Goal: Obtain resource: Obtain resource

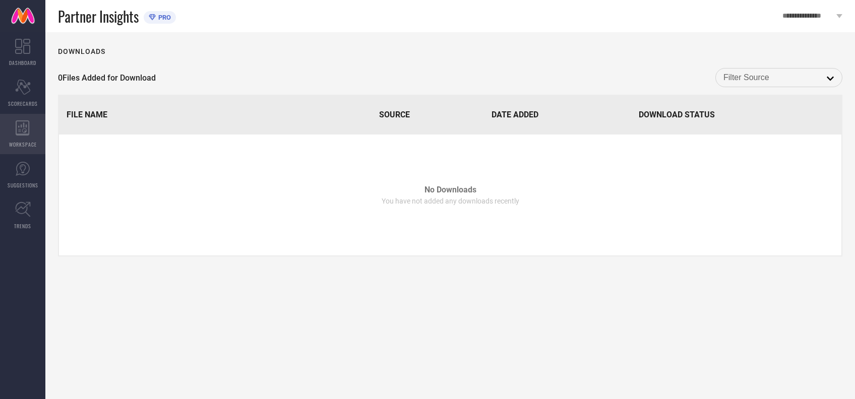
click at [25, 141] on span "WORKSPACE" at bounding box center [23, 145] width 28 height 8
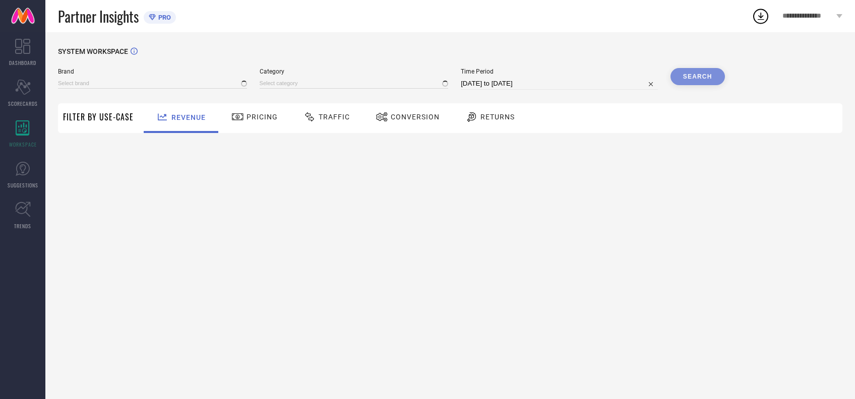
type input "[PERSON_NAME] BY KISAH"
type input "All"
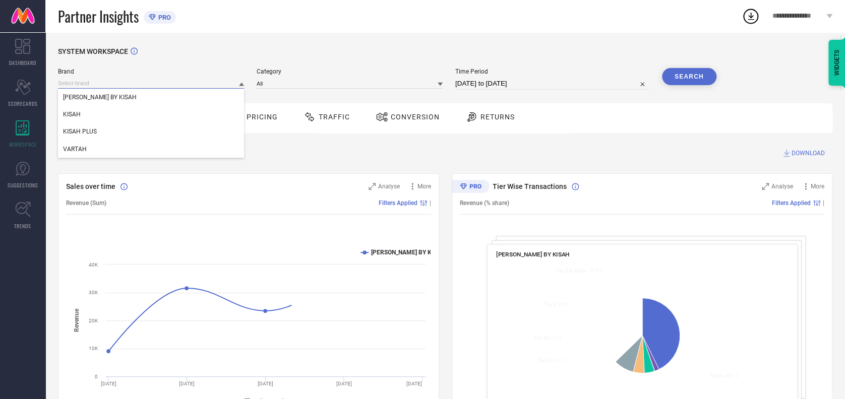
click at [141, 89] on input at bounding box center [151, 83] width 186 height 11
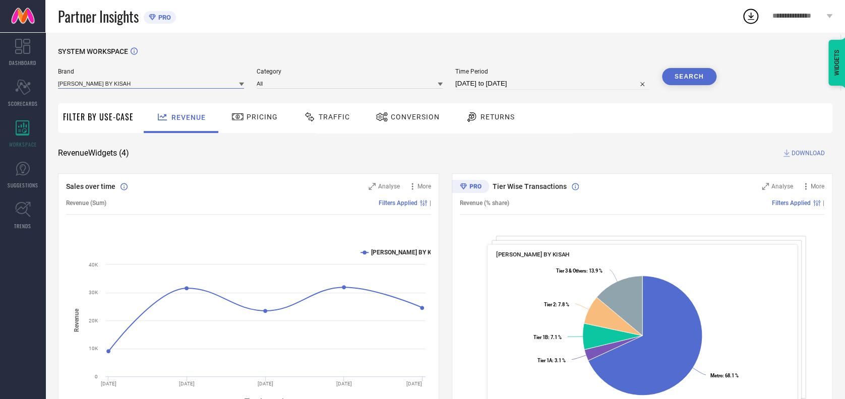
click at [130, 84] on input at bounding box center [151, 83] width 186 height 11
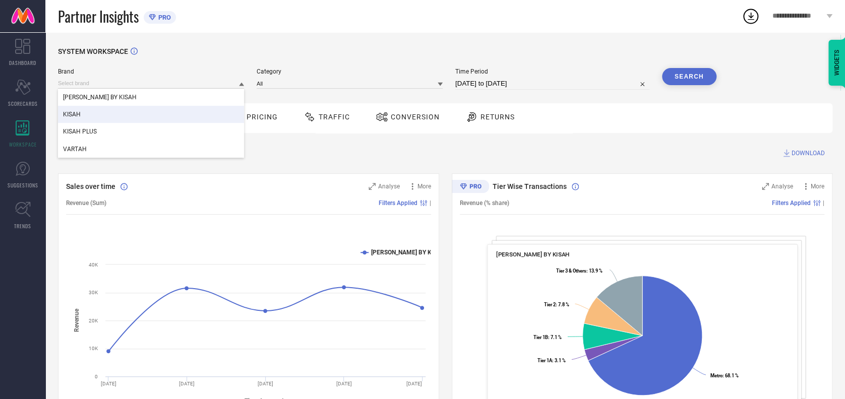
click at [93, 120] on div "KISAH" at bounding box center [151, 114] width 186 height 17
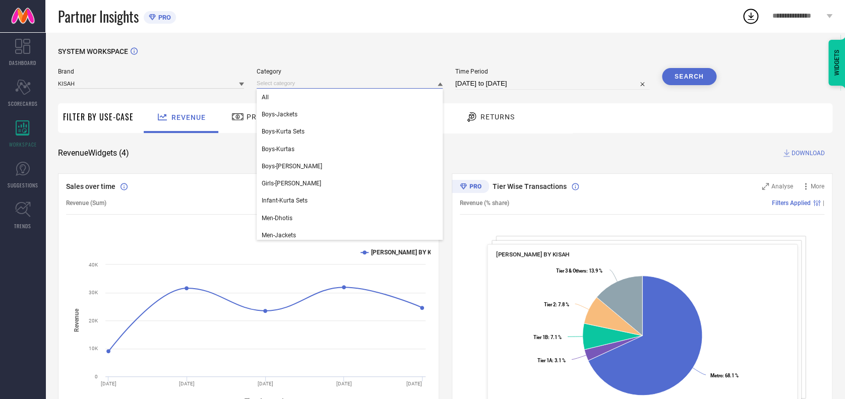
click at [296, 82] on input at bounding box center [350, 83] width 186 height 11
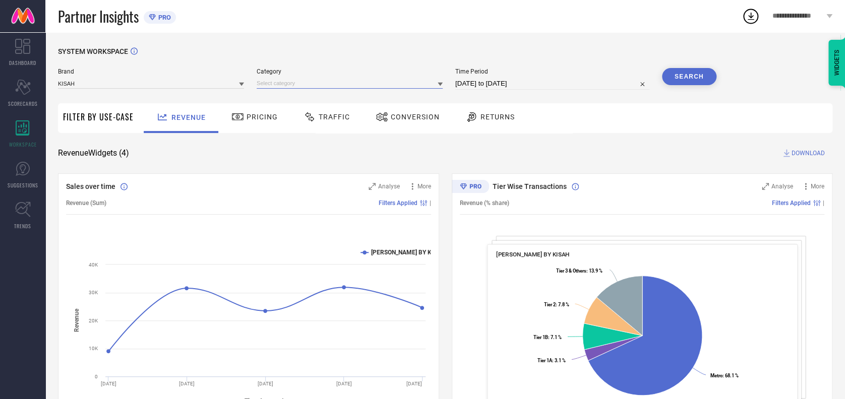
click at [298, 84] on input at bounding box center [350, 83] width 186 height 11
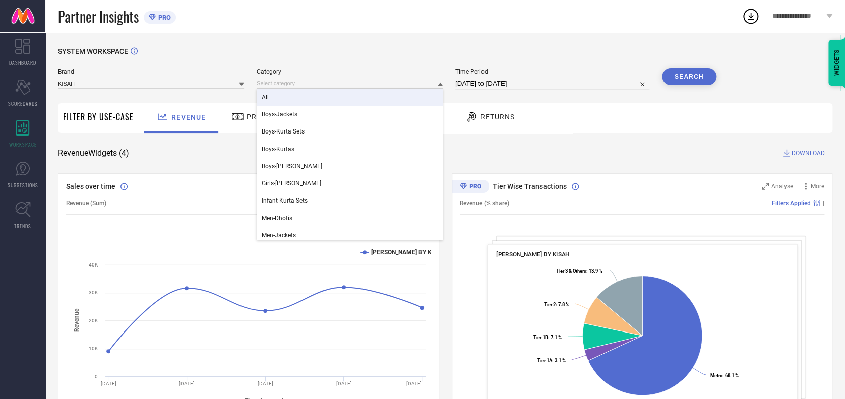
click at [279, 97] on div "All" at bounding box center [350, 97] width 186 height 17
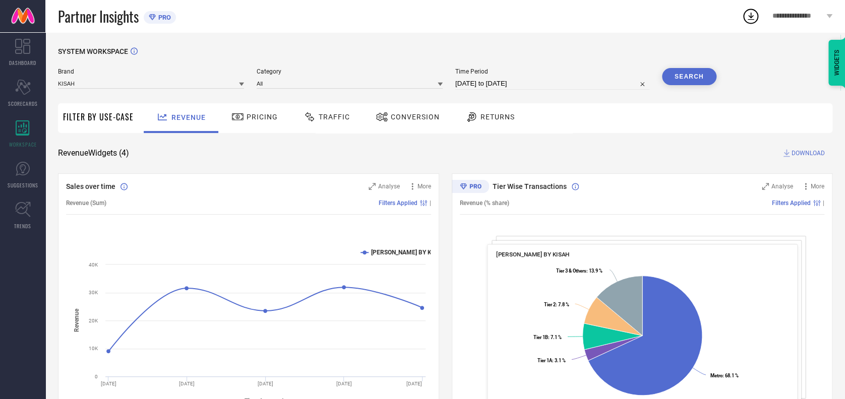
click at [336, 121] on span "Traffic" at bounding box center [334, 117] width 31 height 8
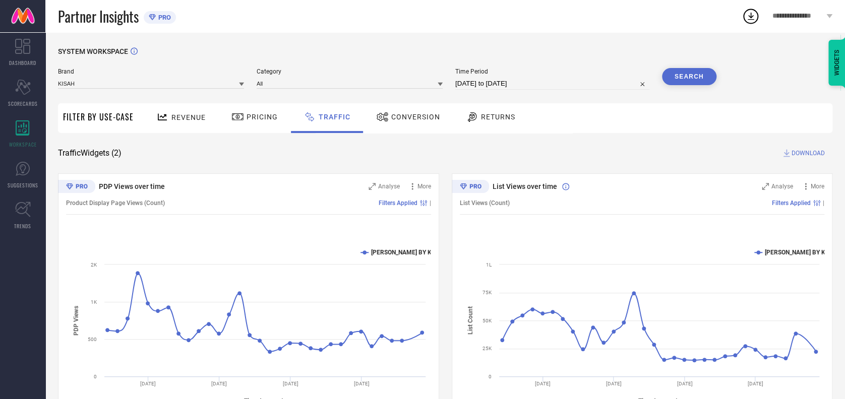
click at [696, 74] on button "Search" at bounding box center [689, 76] width 54 height 17
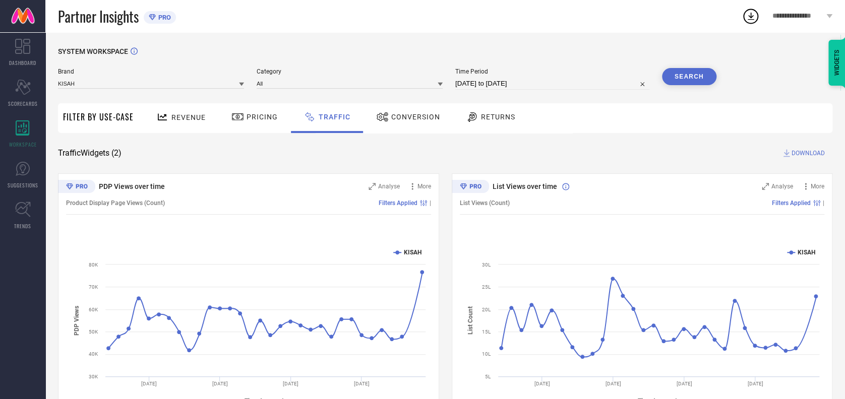
click at [800, 156] on span "DOWNLOAD" at bounding box center [808, 153] width 33 height 10
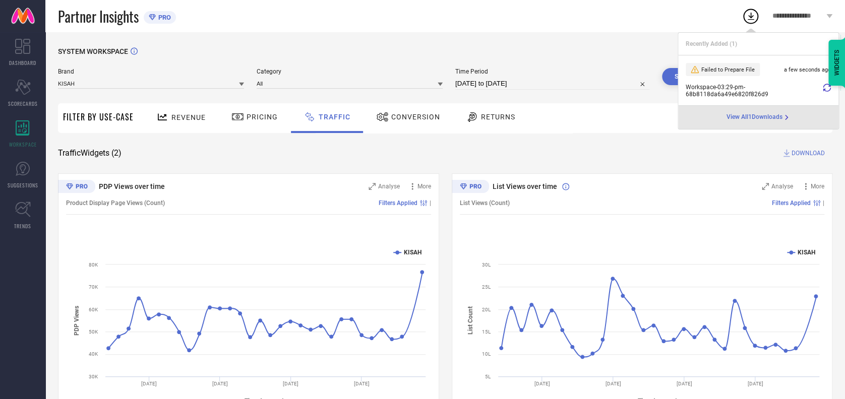
click at [826, 92] on div at bounding box center [827, 91] width 8 height 14
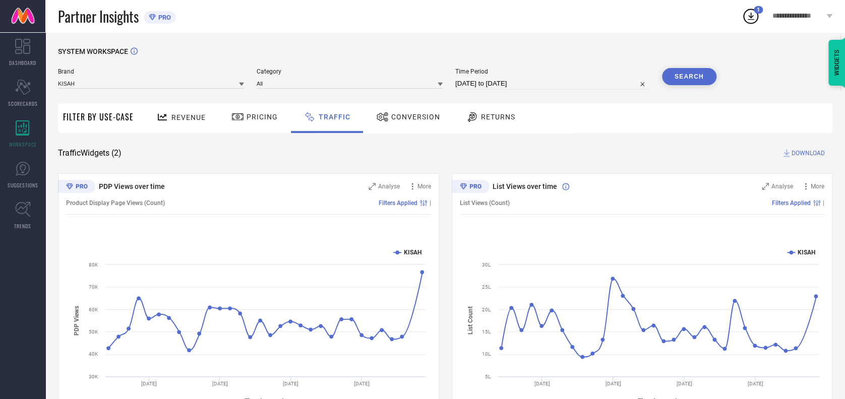
click at [760, 14] on div "**********" at bounding box center [802, 16] width 85 height 32
click at [627, 109] on div "Revenue Pricing Traffic Conversion Returns" at bounding box center [486, 118] width 694 height 30
click at [746, 23] on icon at bounding box center [751, 16] width 18 height 18
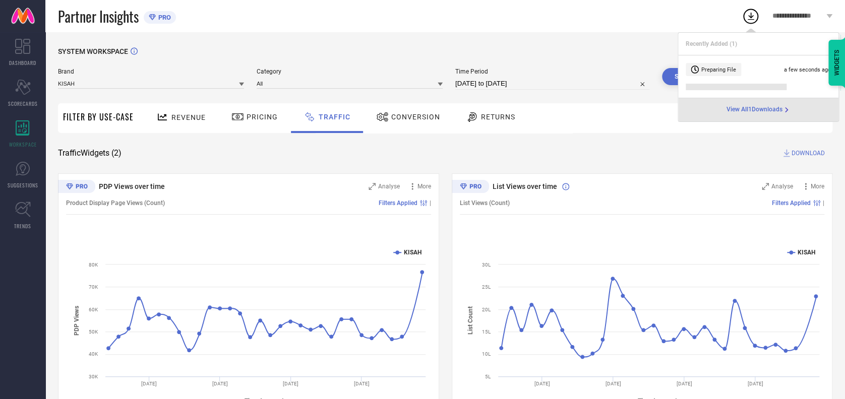
click at [735, 104] on div "View All 1 Downloads" at bounding box center [758, 109] width 160 height 23
click at [738, 110] on span "View All 1 Downloads" at bounding box center [755, 110] width 56 height 8
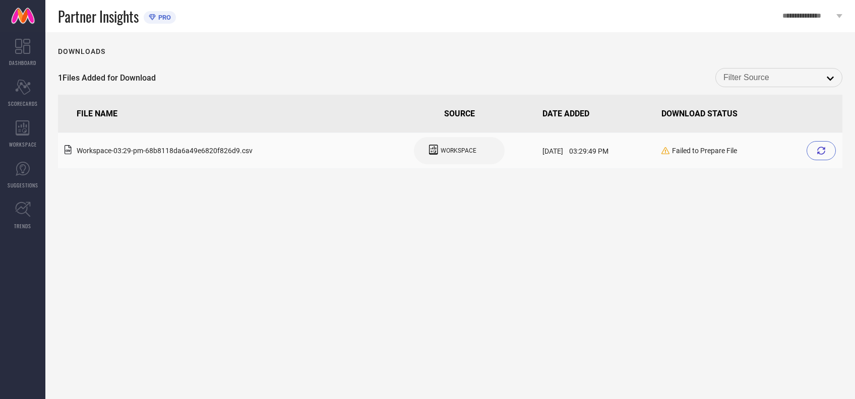
click at [817, 151] on icon at bounding box center [821, 151] width 8 height 8
click at [784, 18] on span "**********" at bounding box center [808, 16] width 51 height 9
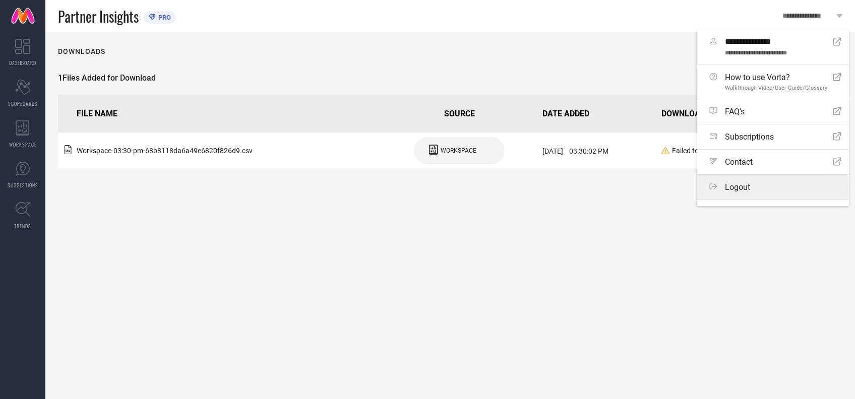
click at [731, 192] on span "Logout" at bounding box center [737, 188] width 25 height 10
click at [0, 0] on button "Logout" at bounding box center [0, 0] width 0 height 0
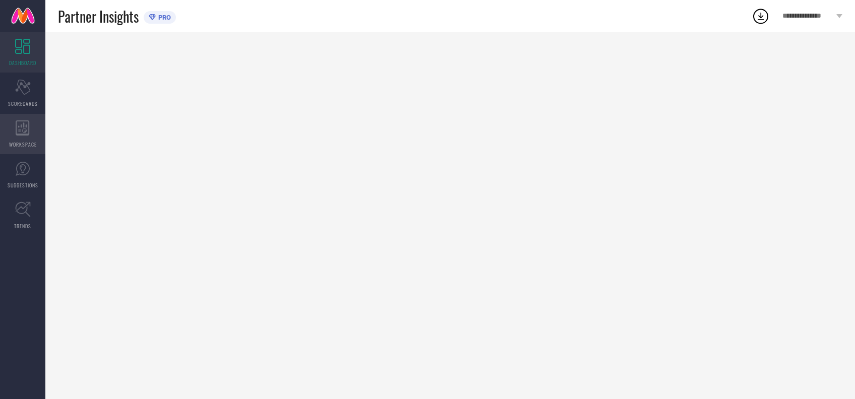
click at [34, 125] on div "WORKSPACE" at bounding box center [22, 134] width 45 height 40
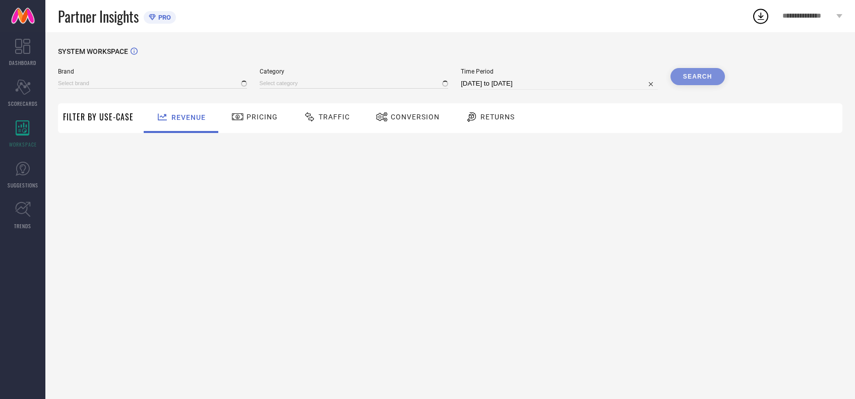
type input "[PERSON_NAME] BY KISAH"
type input "All"
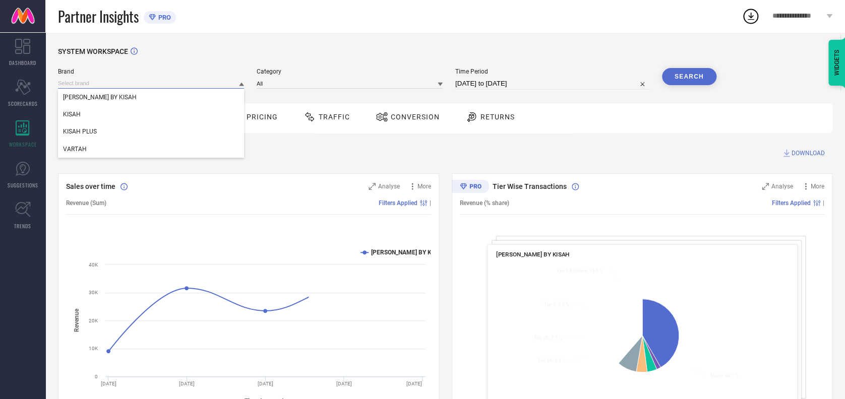
click at [132, 89] on input at bounding box center [151, 83] width 186 height 11
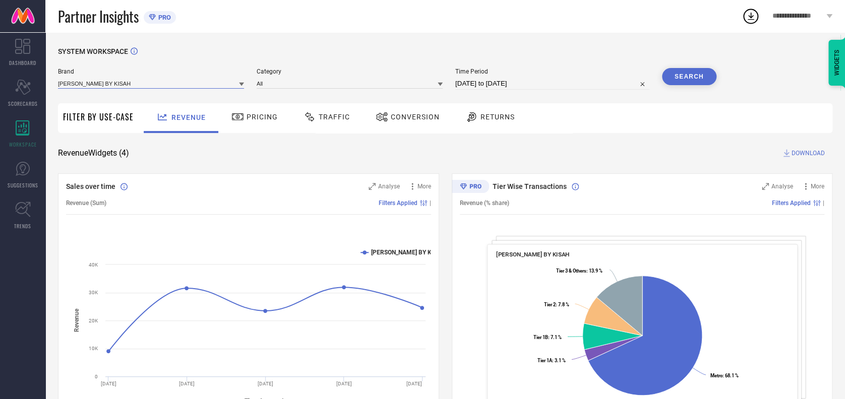
click at [121, 89] on input at bounding box center [151, 83] width 186 height 11
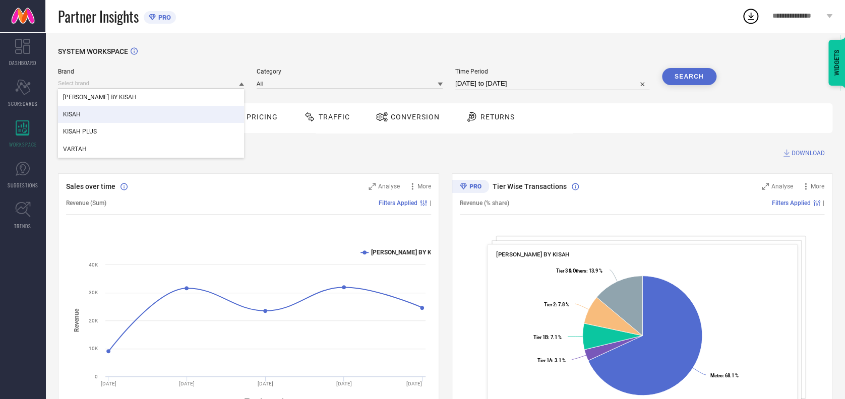
click at [101, 109] on div "KISAH" at bounding box center [151, 114] width 186 height 17
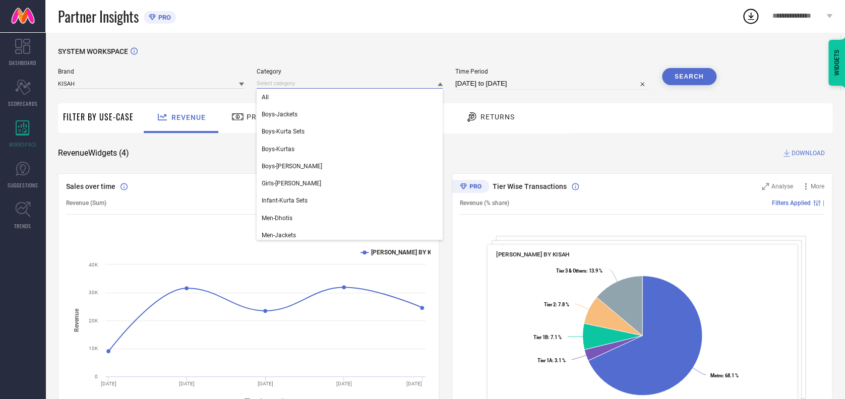
click at [288, 80] on input at bounding box center [350, 83] width 186 height 11
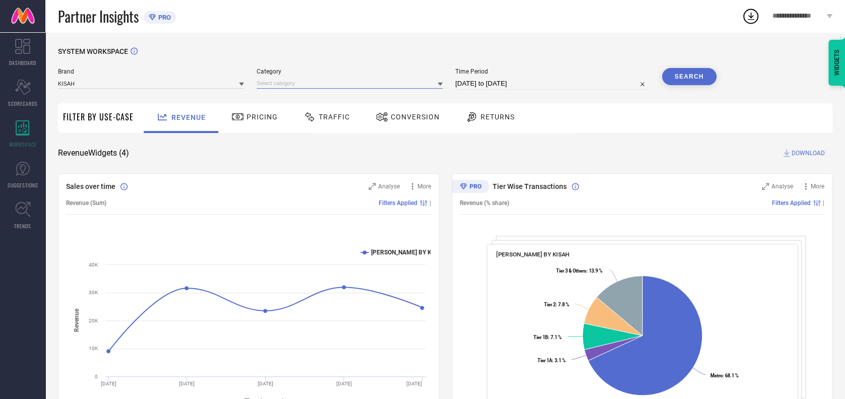
click at [295, 81] on input at bounding box center [350, 83] width 186 height 11
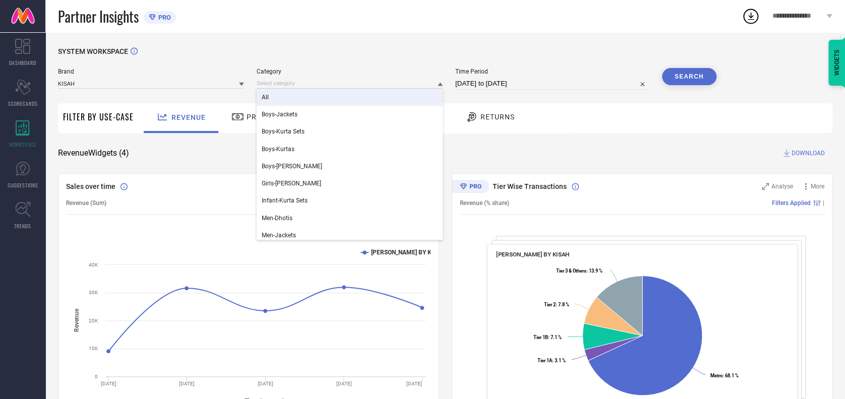
click at [282, 96] on div "All" at bounding box center [350, 97] width 186 height 17
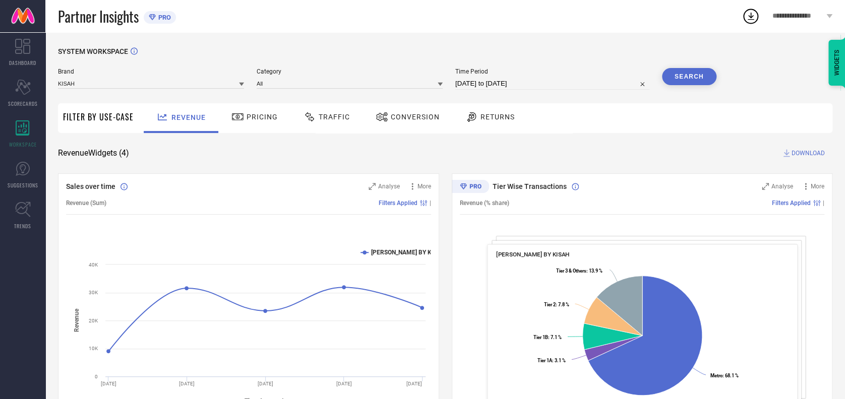
click at [691, 77] on button "Search" at bounding box center [689, 76] width 54 height 17
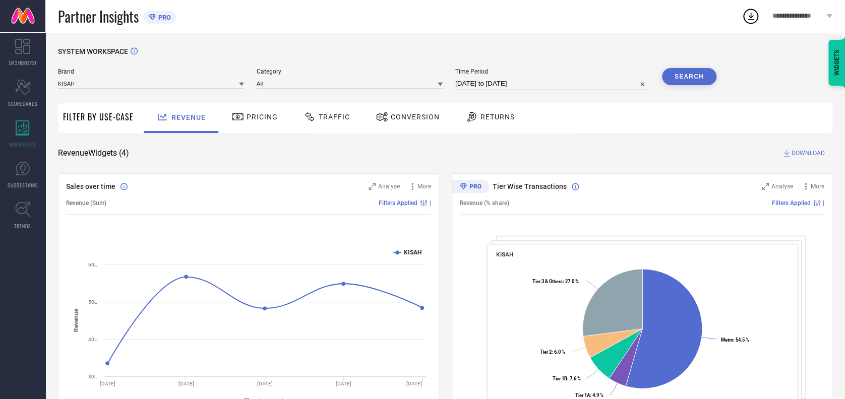
click at [806, 149] on span "DOWNLOAD" at bounding box center [808, 153] width 33 height 10
click at [751, 15] on icon at bounding box center [751, 16] width 18 height 18
click at [324, 118] on span "Traffic" at bounding box center [334, 117] width 31 height 8
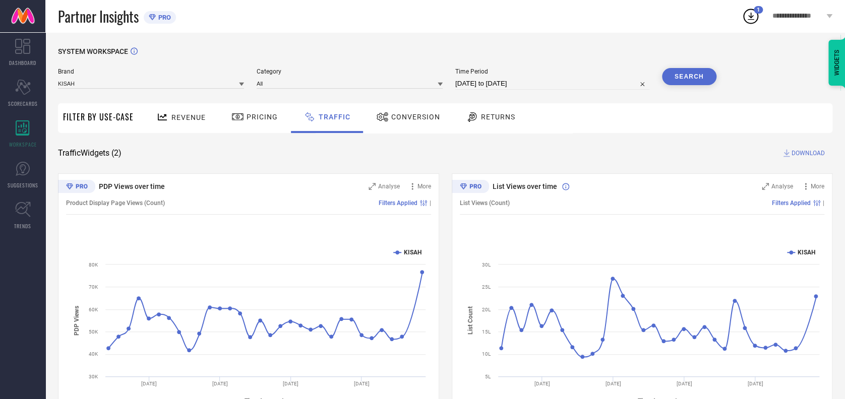
click at [685, 80] on button "Search" at bounding box center [689, 76] width 54 height 17
click at [792, 153] on span "DOWNLOAD" at bounding box center [808, 153] width 33 height 10
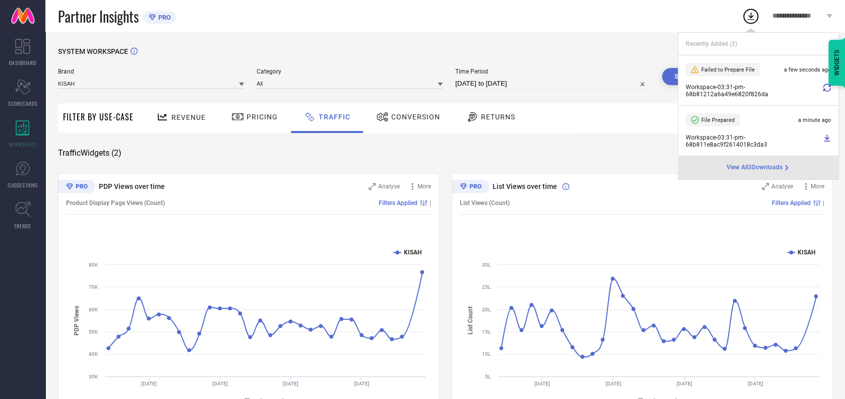
click at [827, 86] on icon at bounding box center [827, 88] width 8 height 8
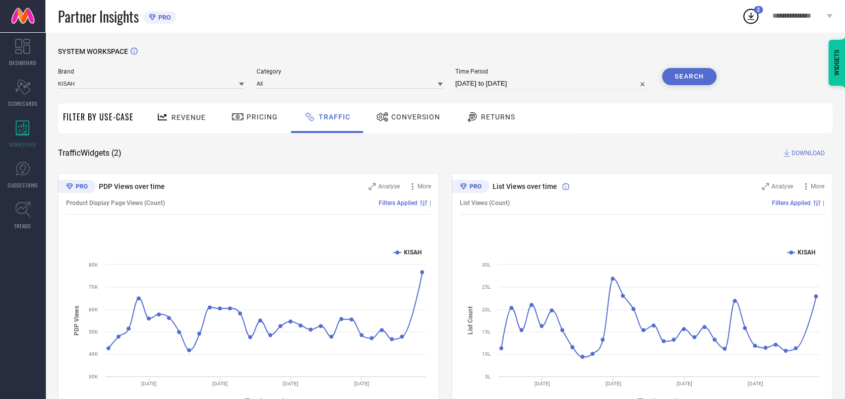
click at [746, 17] on icon at bounding box center [751, 16] width 18 height 18
click at [753, 19] on icon at bounding box center [751, 17] width 7 height 8
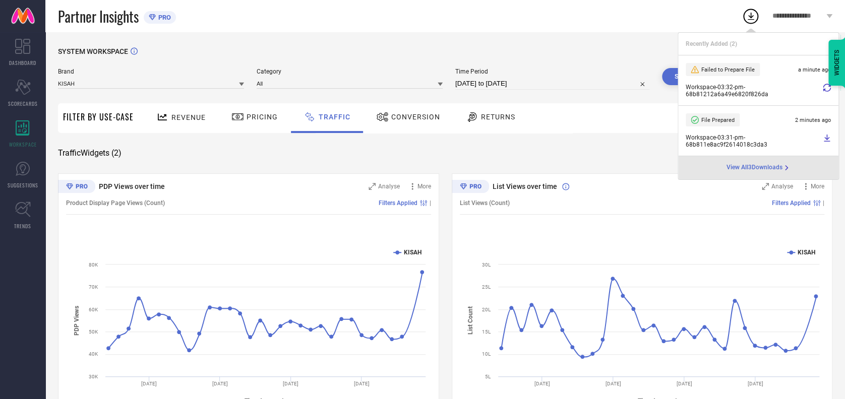
click at [828, 90] on icon at bounding box center [827, 88] width 8 height 8
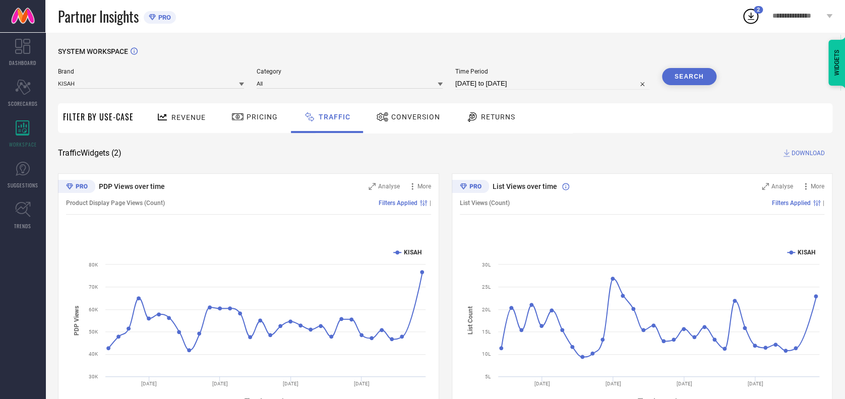
click at [752, 16] on icon at bounding box center [751, 17] width 7 height 8
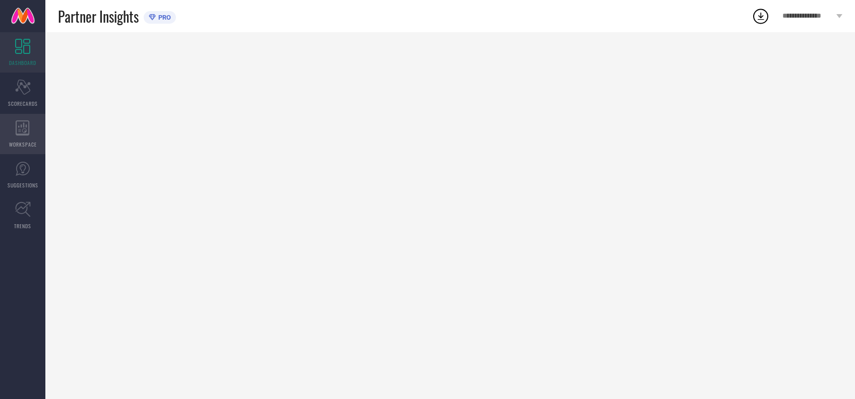
click at [29, 139] on div "WORKSPACE" at bounding box center [22, 134] width 45 height 40
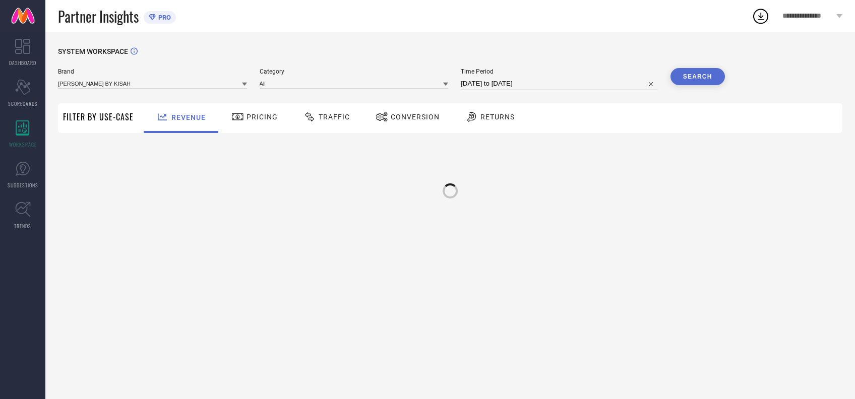
type input "[PERSON_NAME] BY KISAH"
type input "All"
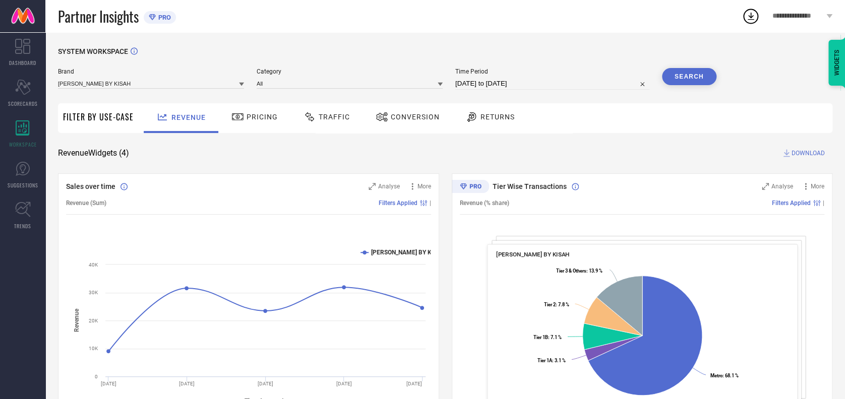
click at [683, 73] on button "Search" at bounding box center [689, 76] width 54 height 17
click at [324, 117] on span "Traffic" at bounding box center [334, 117] width 31 height 8
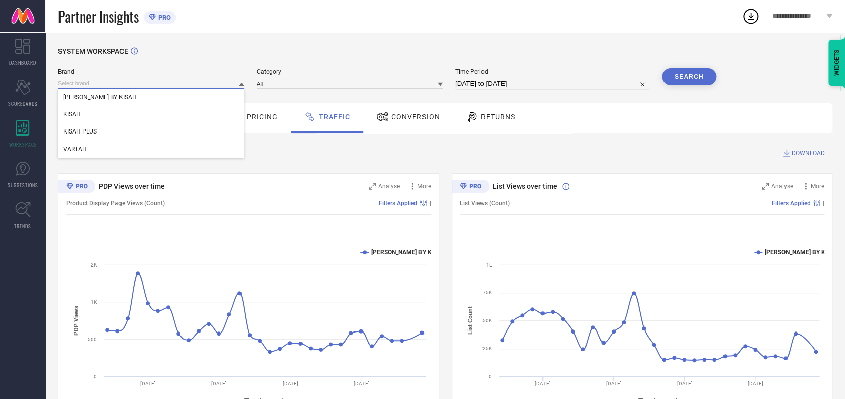
click at [129, 81] on input at bounding box center [151, 83] width 186 height 11
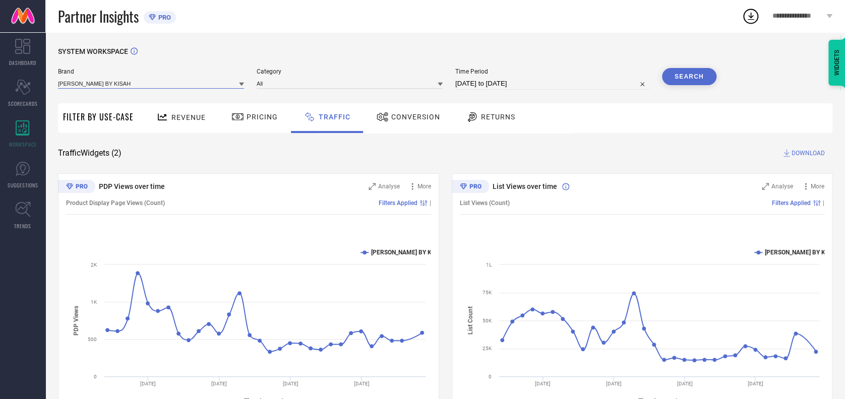
click at [133, 84] on input at bounding box center [151, 83] width 186 height 11
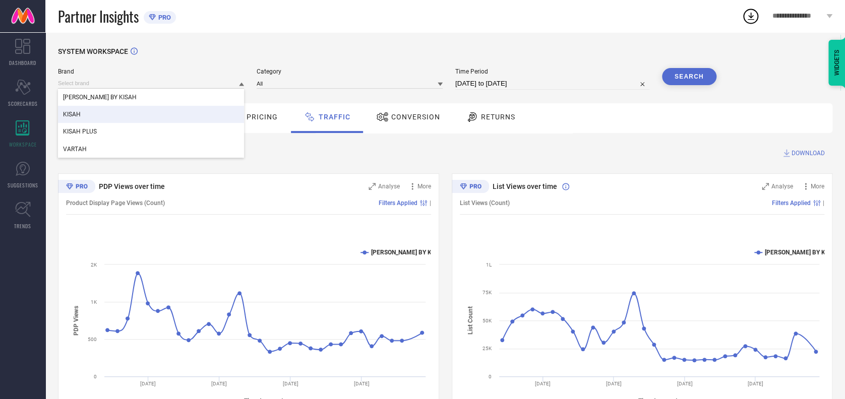
click at [98, 113] on div "KISAH" at bounding box center [151, 114] width 186 height 17
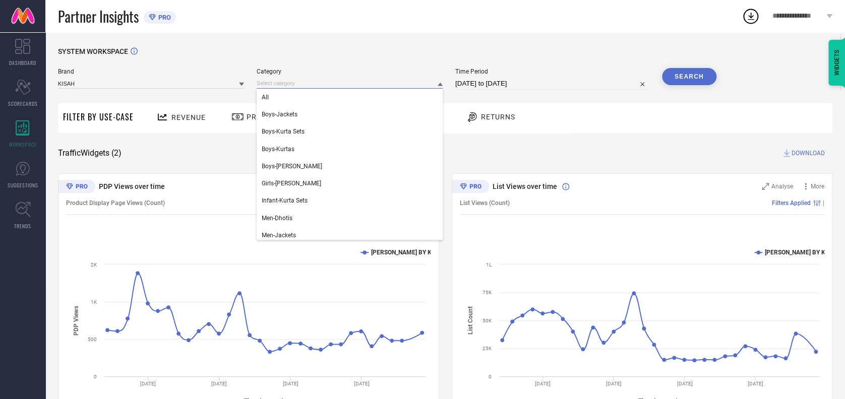
click at [283, 85] on input at bounding box center [350, 83] width 186 height 11
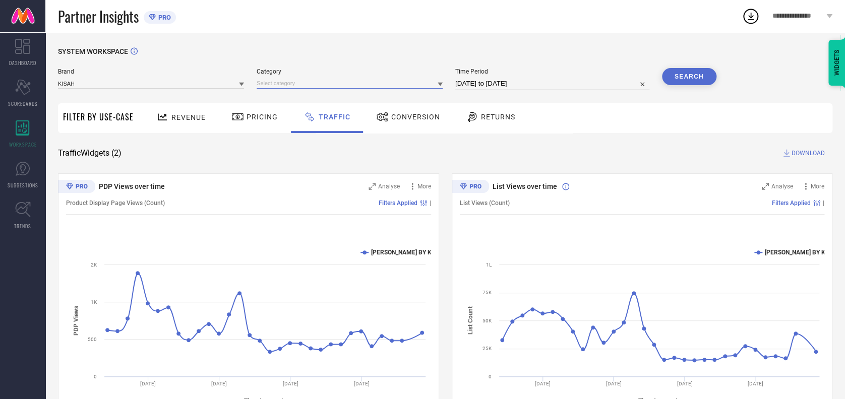
click at [297, 81] on input at bounding box center [350, 83] width 186 height 11
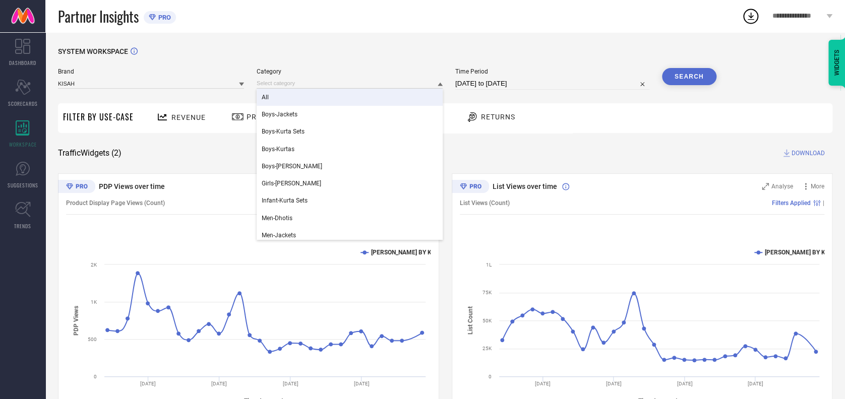
click at [279, 94] on div "All" at bounding box center [350, 97] width 186 height 17
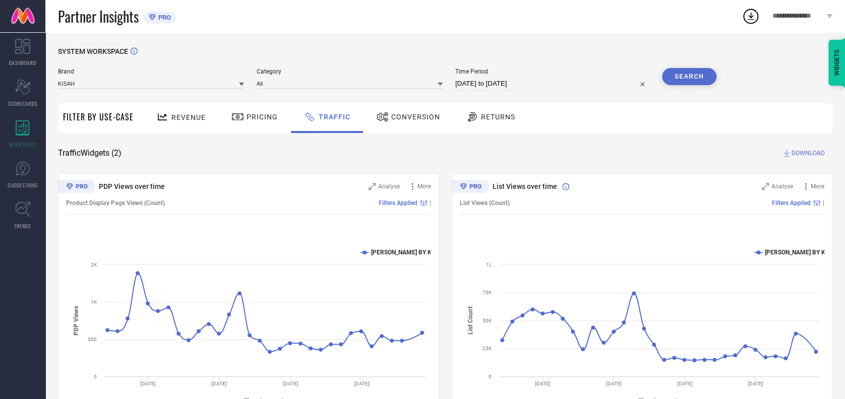
click at [699, 79] on button "Search" at bounding box center [689, 76] width 54 height 17
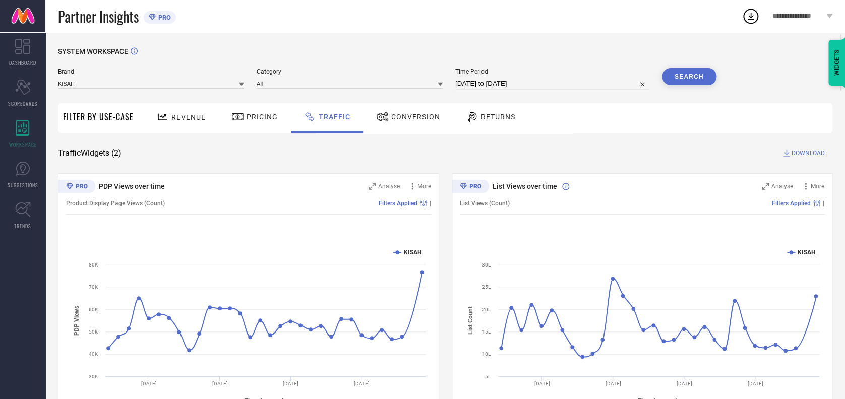
click at [797, 152] on span "DOWNLOAD" at bounding box center [808, 153] width 33 height 10
click at [751, 14] on icon at bounding box center [751, 16] width 18 height 18
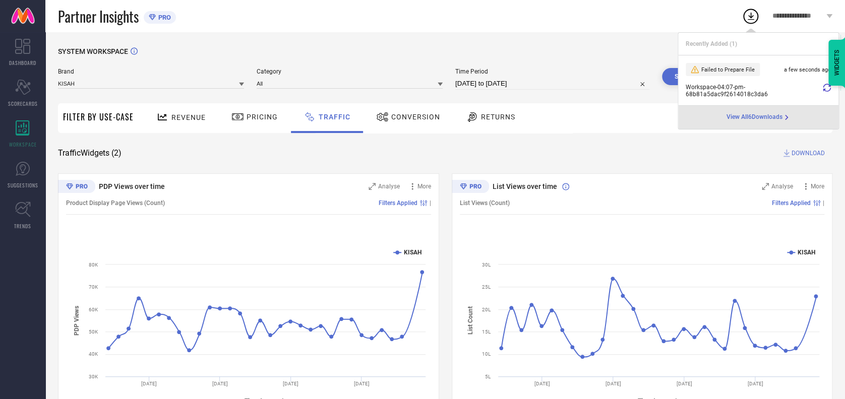
click at [757, 117] on span "View All 6 Downloads" at bounding box center [755, 117] width 56 height 8
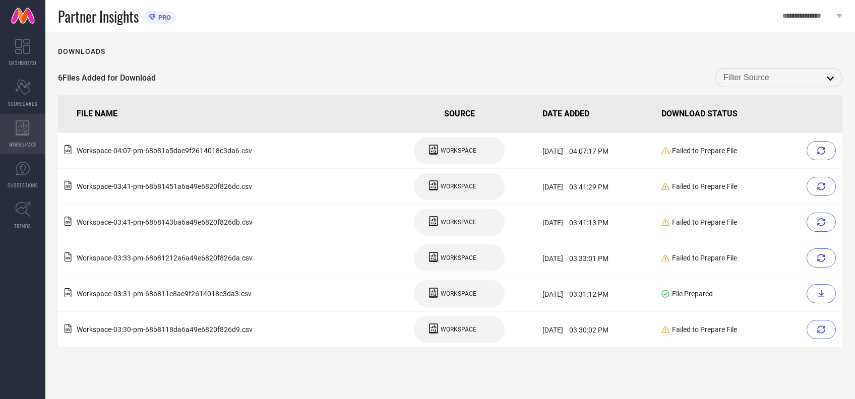
click at [11, 129] on div "WORKSPACE" at bounding box center [22, 134] width 45 height 40
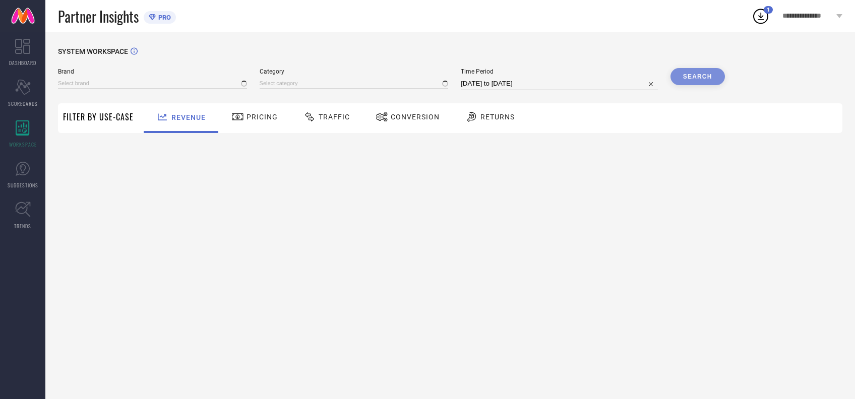
type input "[PERSON_NAME] BY KISAH"
type input "All"
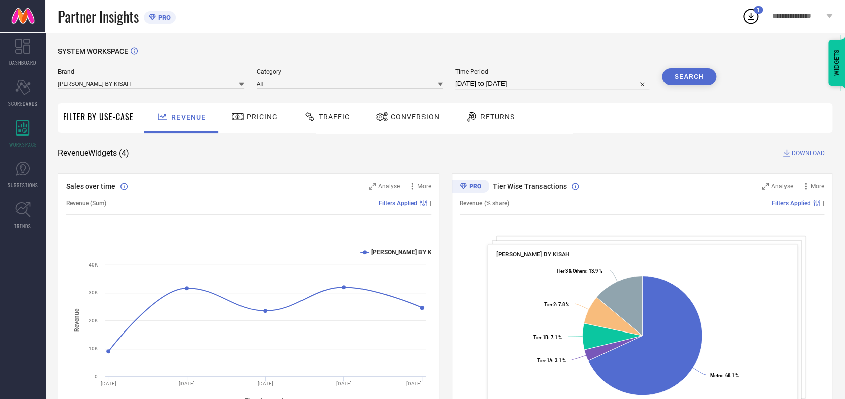
click at [317, 108] on div "Traffic" at bounding box center [327, 118] width 72 height 30
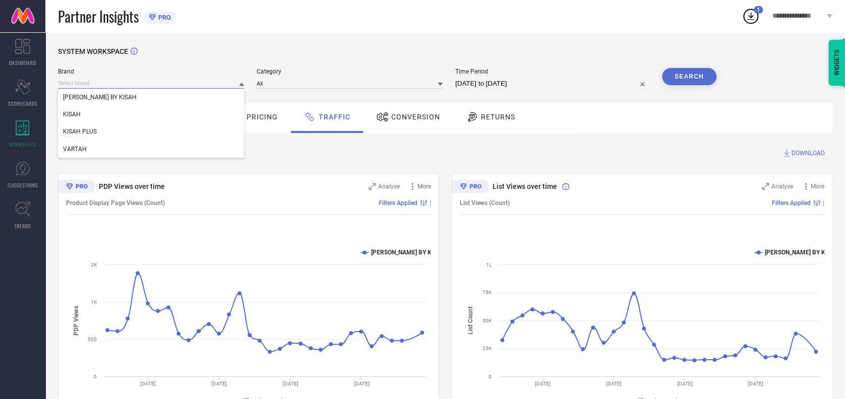
click at [124, 81] on input at bounding box center [151, 83] width 186 height 11
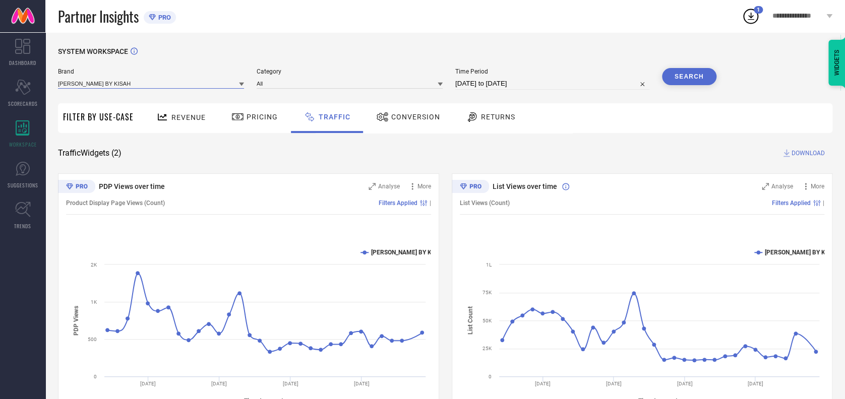
click at [129, 81] on input at bounding box center [151, 83] width 186 height 11
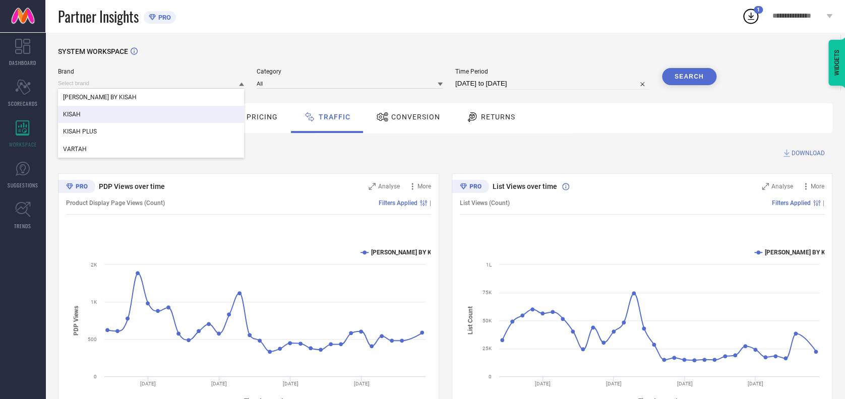
click at [92, 116] on div "KISAH" at bounding box center [151, 114] width 186 height 17
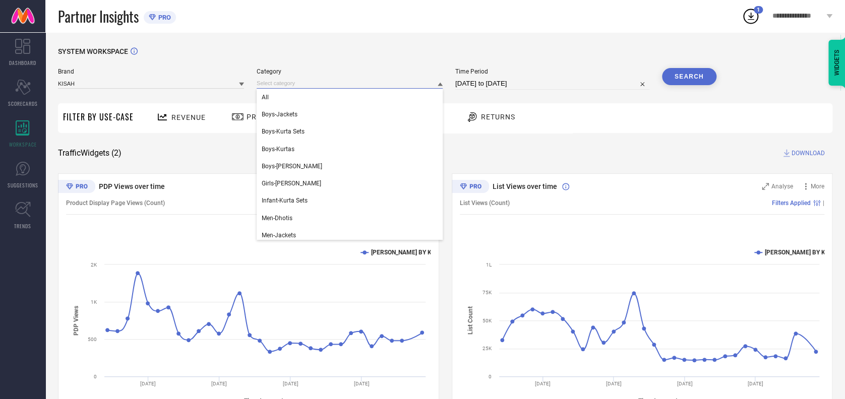
click at [294, 81] on input at bounding box center [350, 83] width 186 height 11
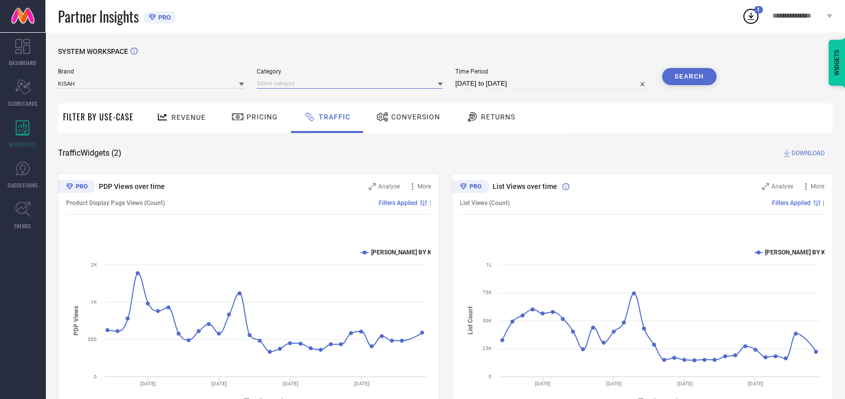
click at [292, 82] on input at bounding box center [350, 83] width 186 height 11
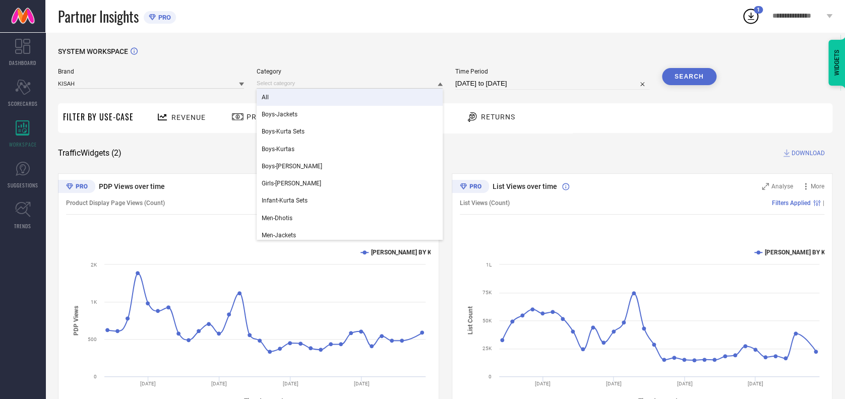
click at [272, 102] on div "All" at bounding box center [350, 97] width 186 height 17
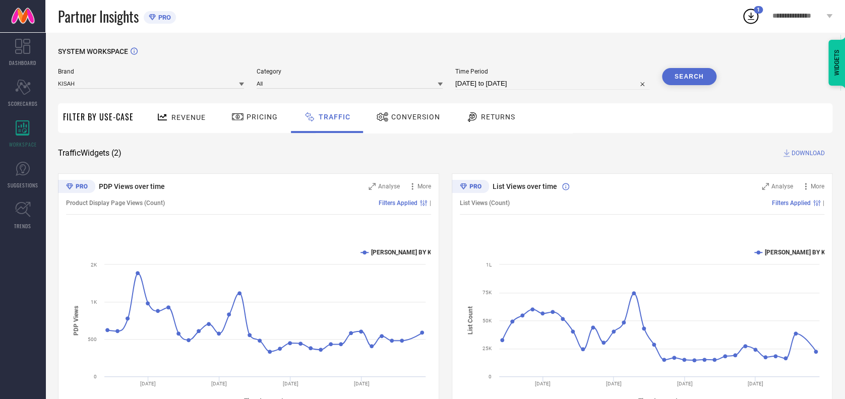
click at [692, 73] on button "Search" at bounding box center [689, 76] width 54 height 17
